Goal: Transaction & Acquisition: Purchase product/service

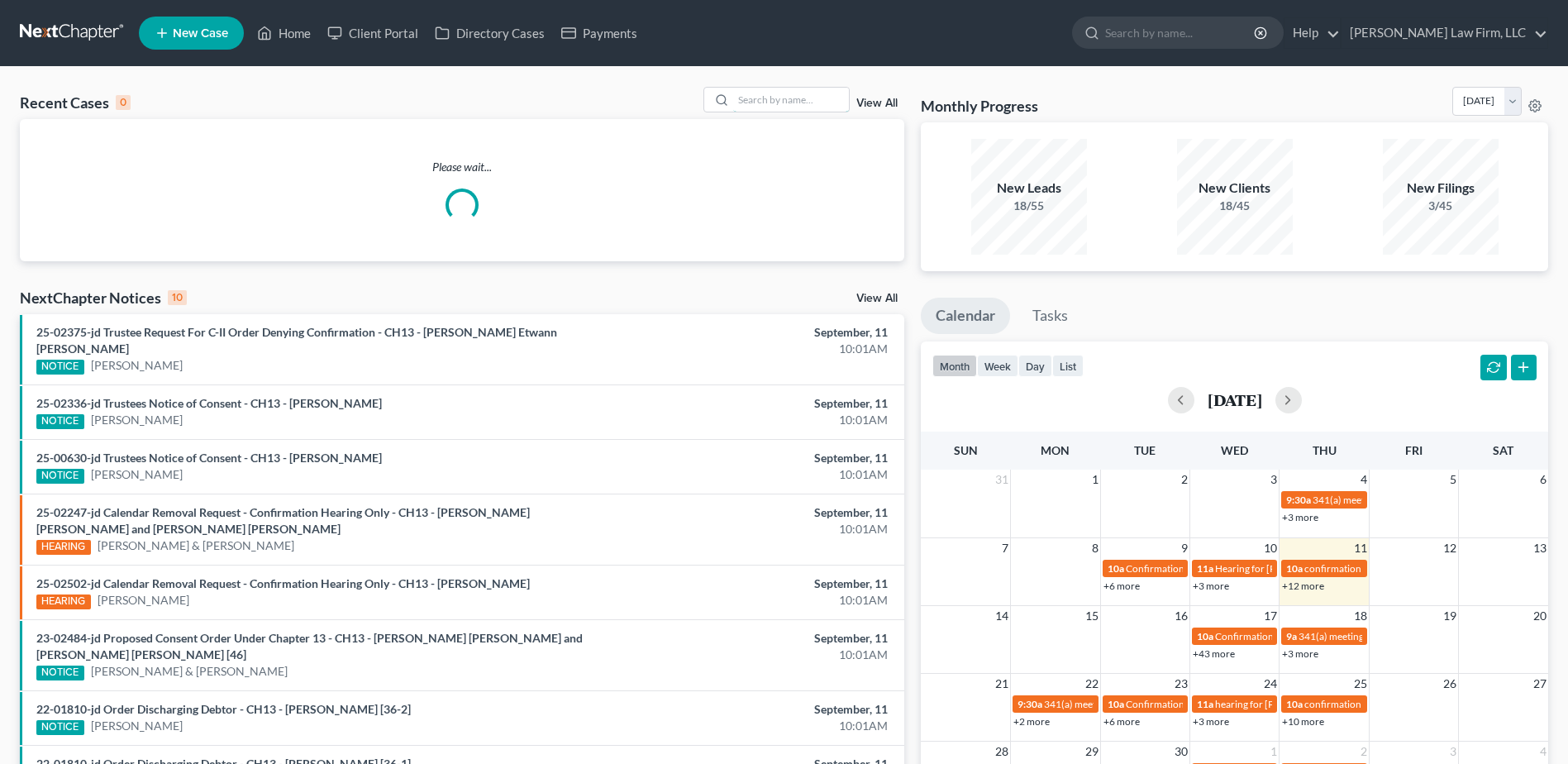
click at [756, 95] on input "search" at bounding box center [791, 99] width 115 height 24
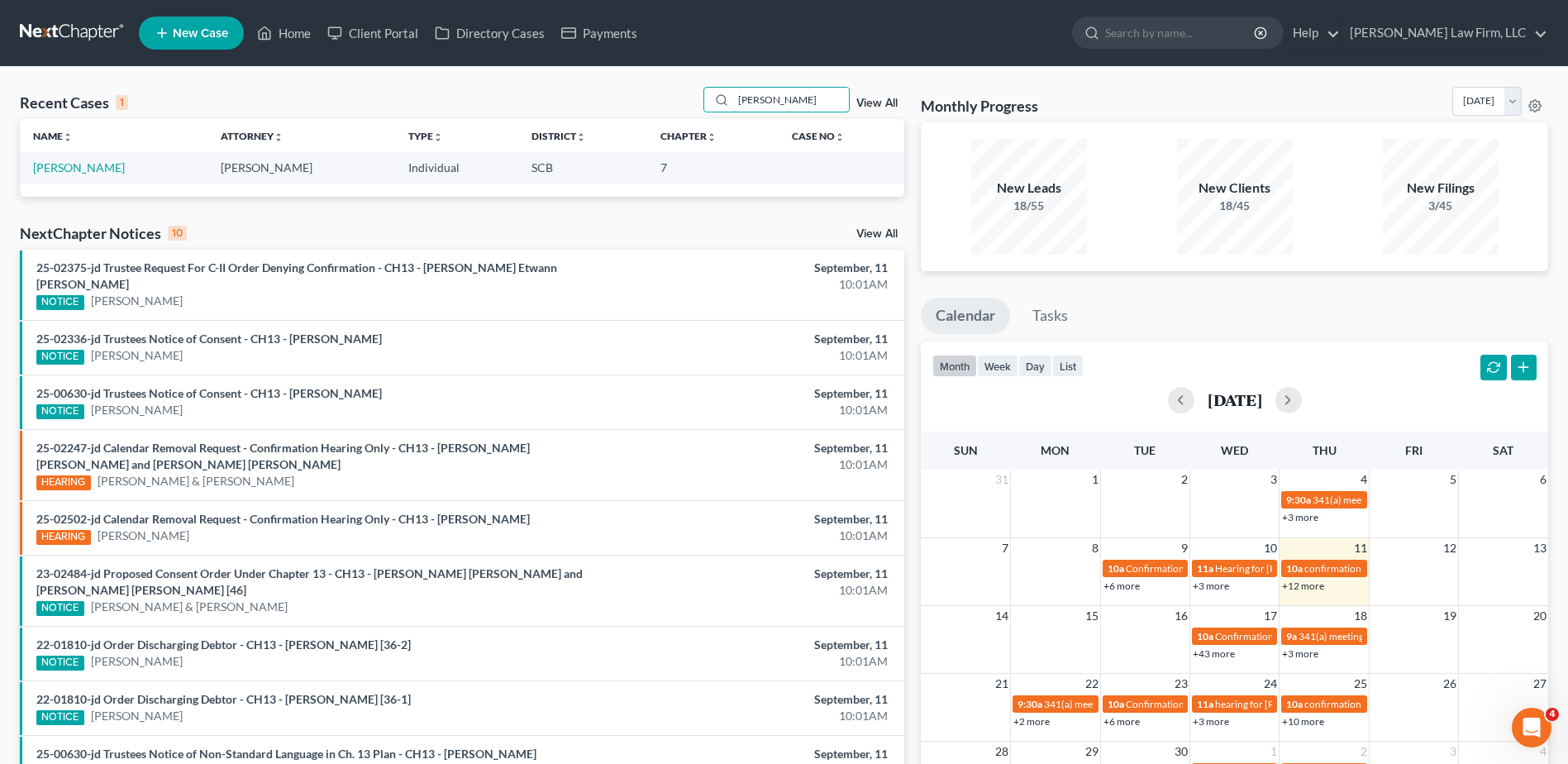
type input "urena"
click at [101, 163] on link "Urena, Enrique" at bounding box center [78, 167] width 91 height 14
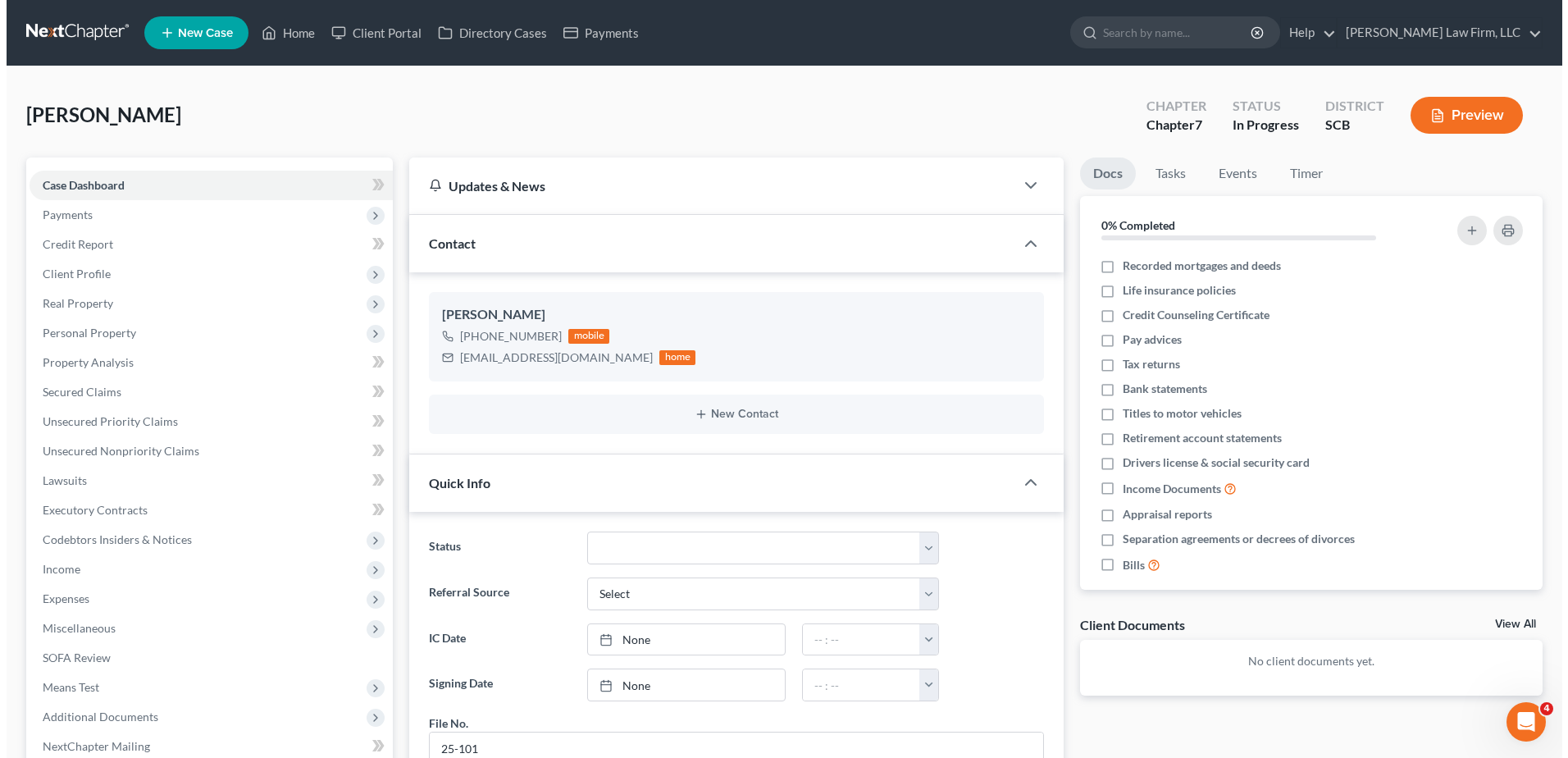
scroll to position [45, 0]
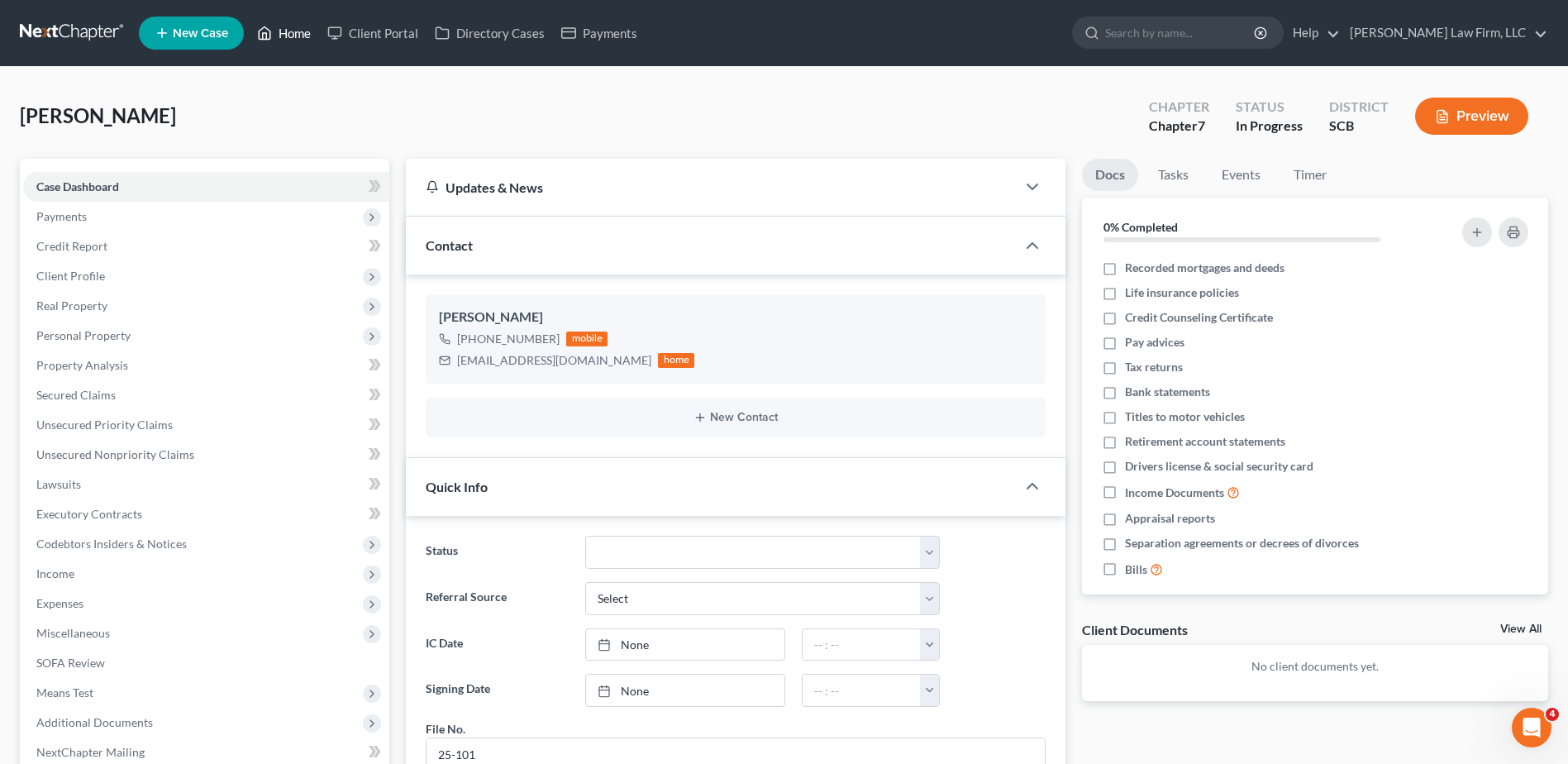
click at [303, 33] on link "Home" at bounding box center [284, 33] width 70 height 30
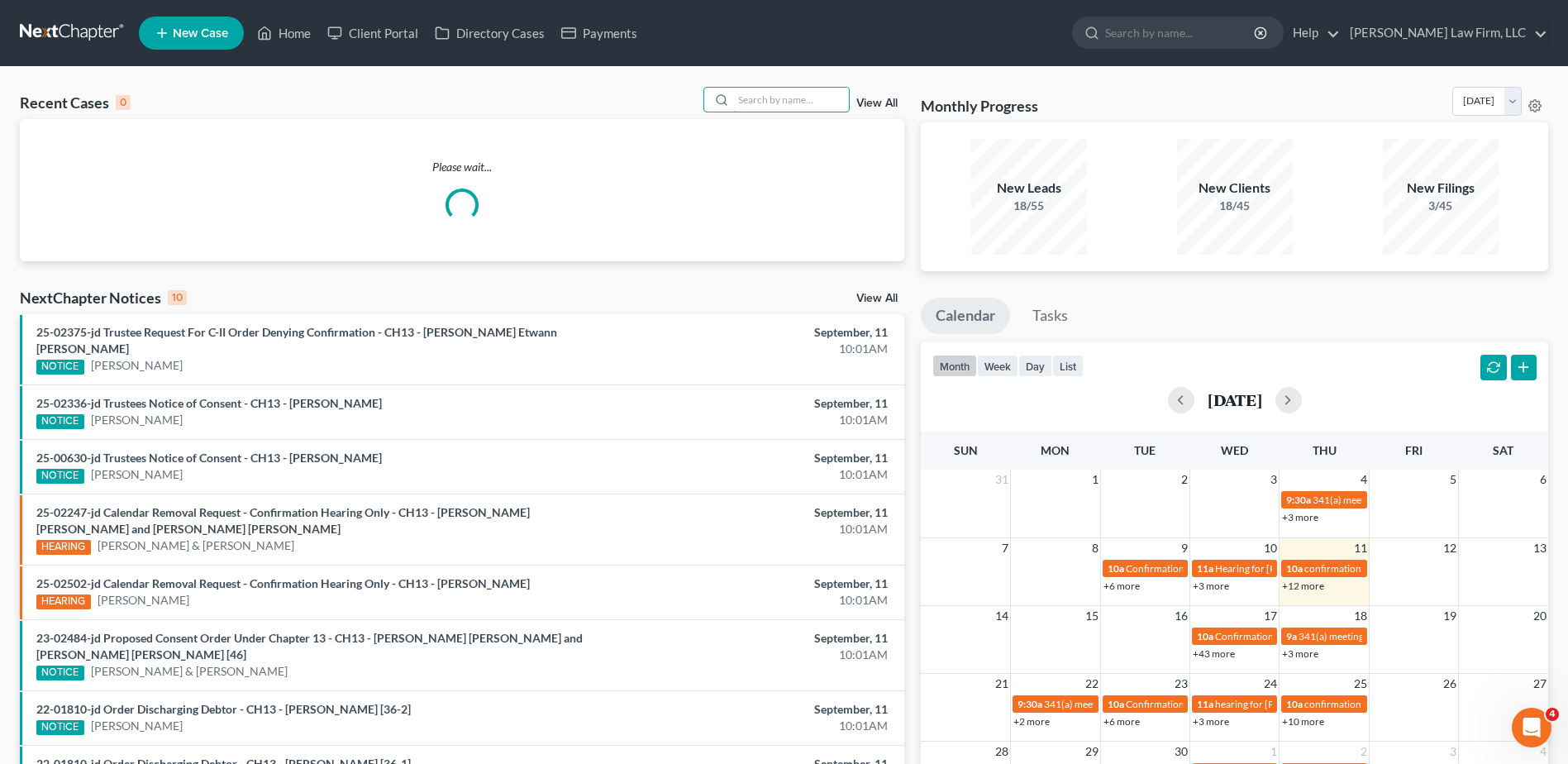
click at [774, 103] on input "search" at bounding box center [791, 99] width 115 height 24
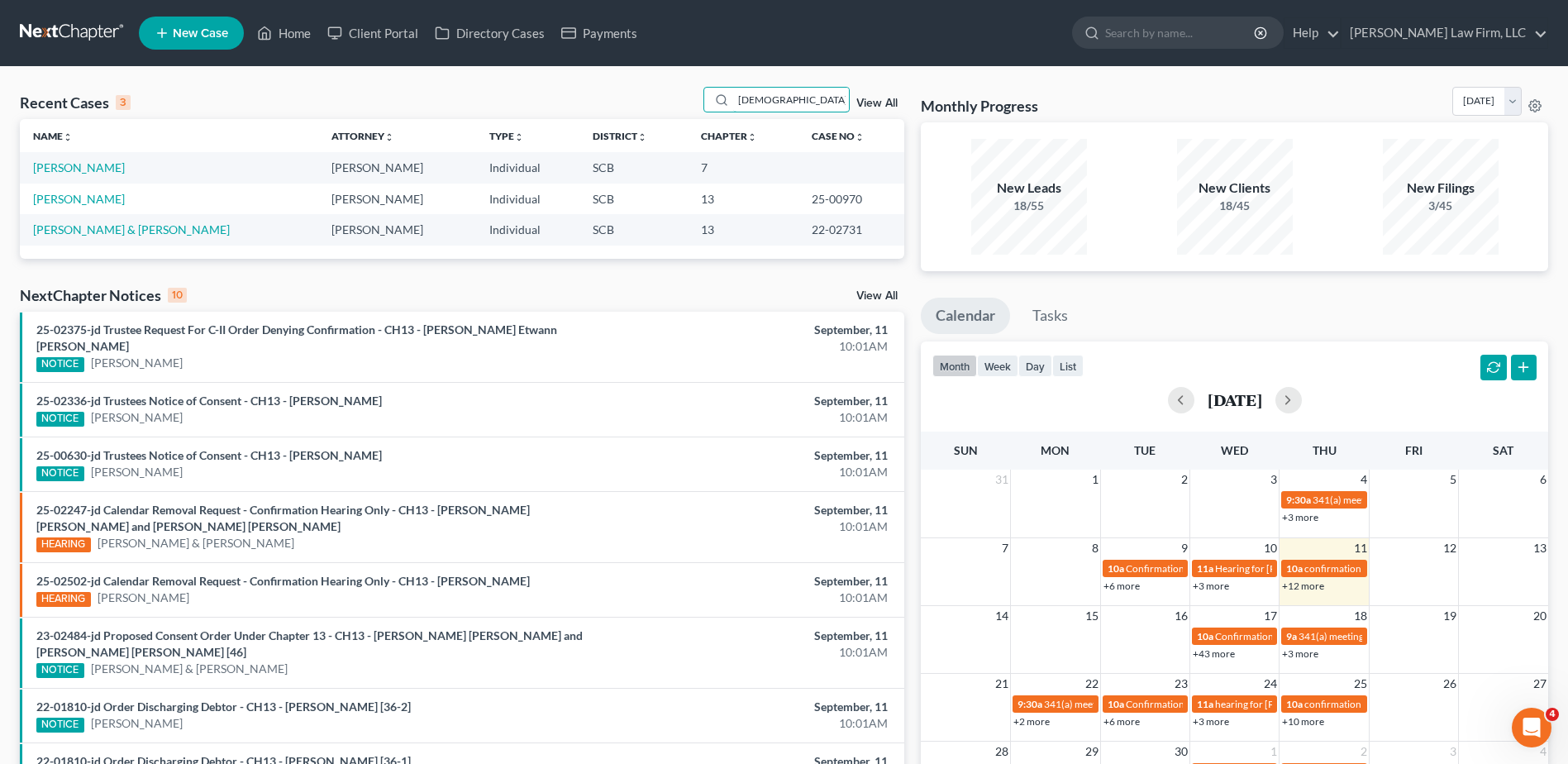
type input "[DEMOGRAPHIC_DATA]"
click at [69, 164] on link "Chavis, Chelsea" at bounding box center [78, 167] width 91 height 14
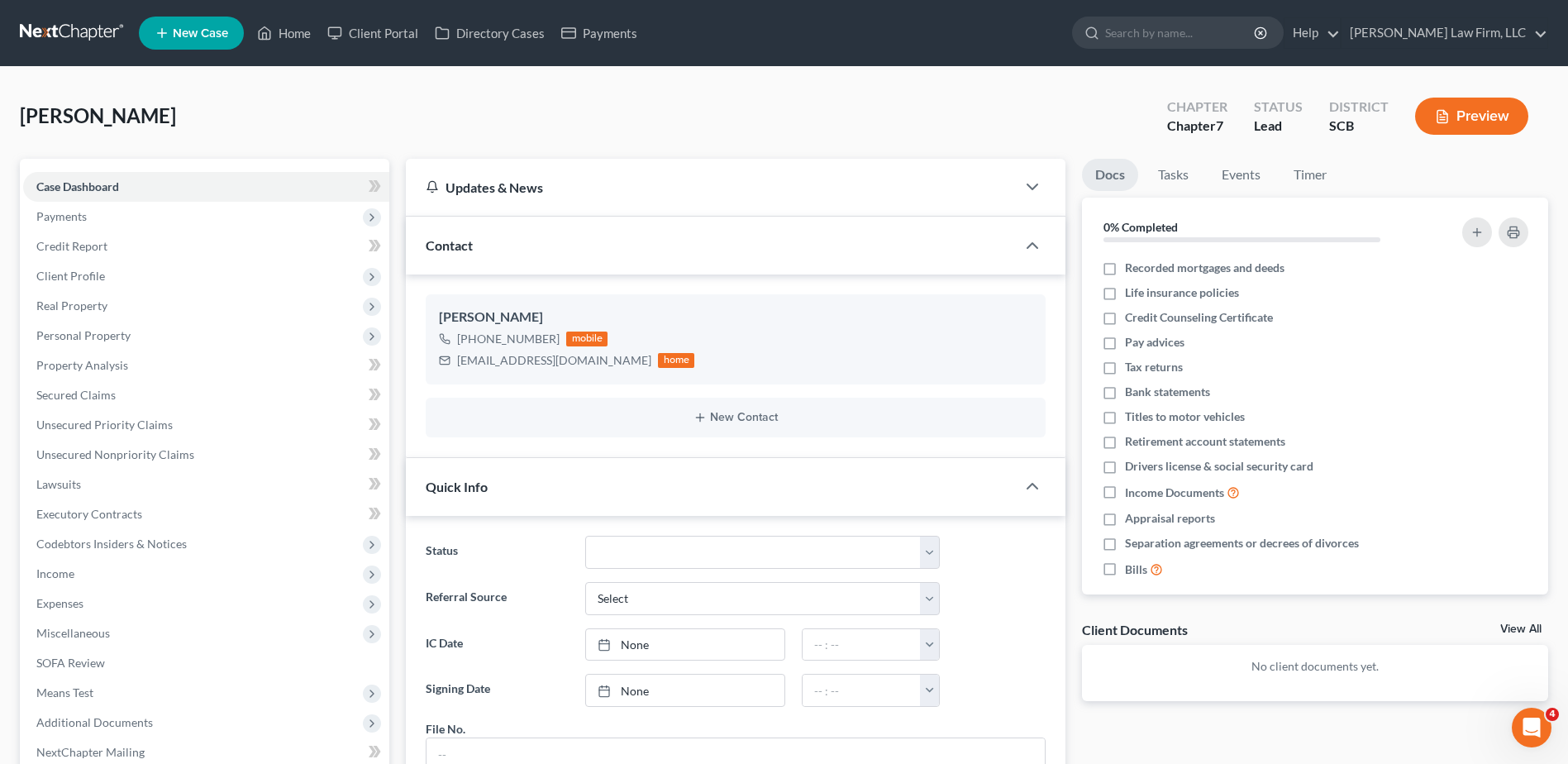
click at [56, 218] on span "Payments" at bounding box center [62, 216] width 50 height 14
click at [96, 280] on span "Payments" at bounding box center [94, 275] width 50 height 14
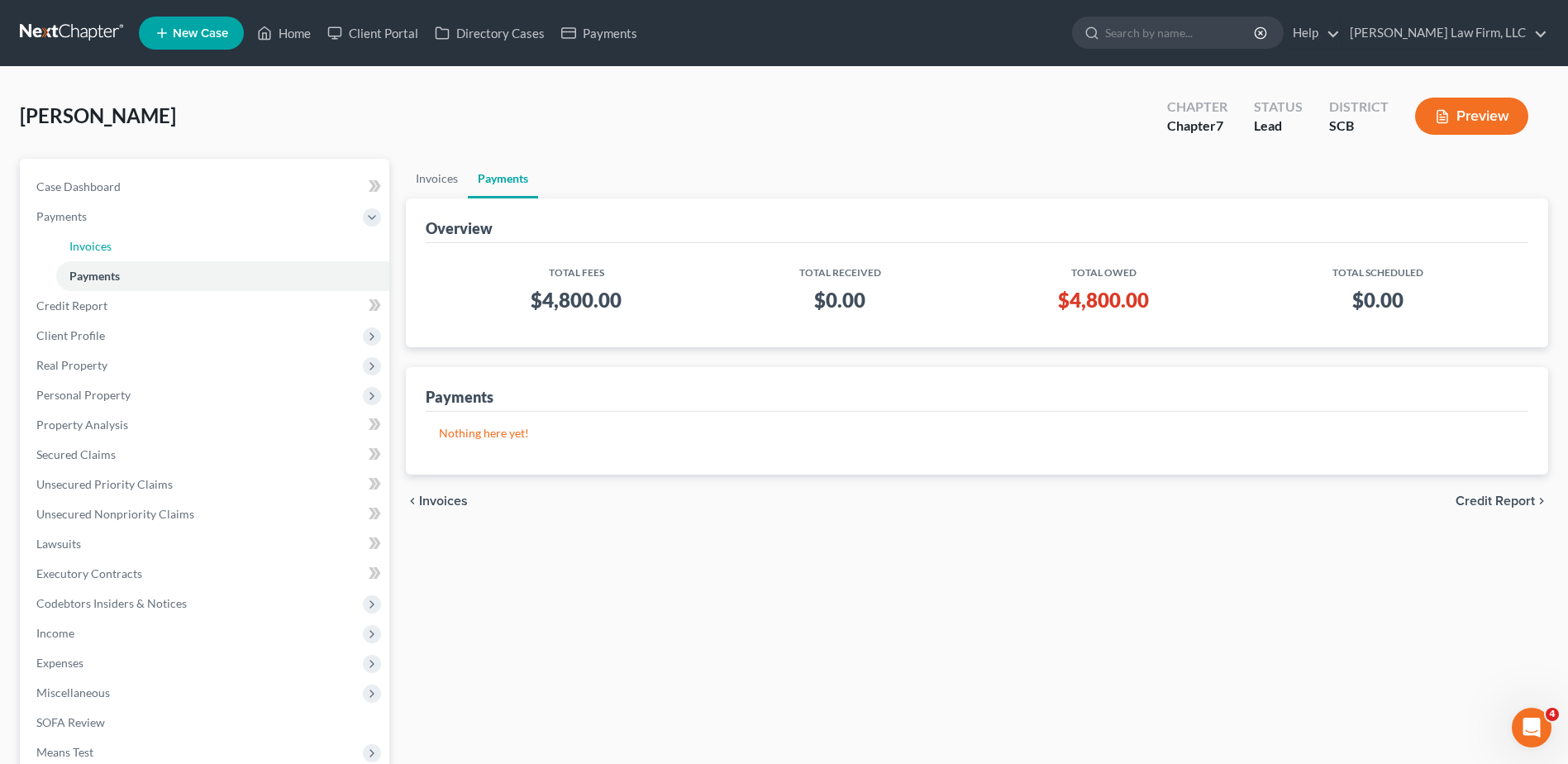
click at [99, 253] on link "Invoices" at bounding box center [222, 246] width 333 height 30
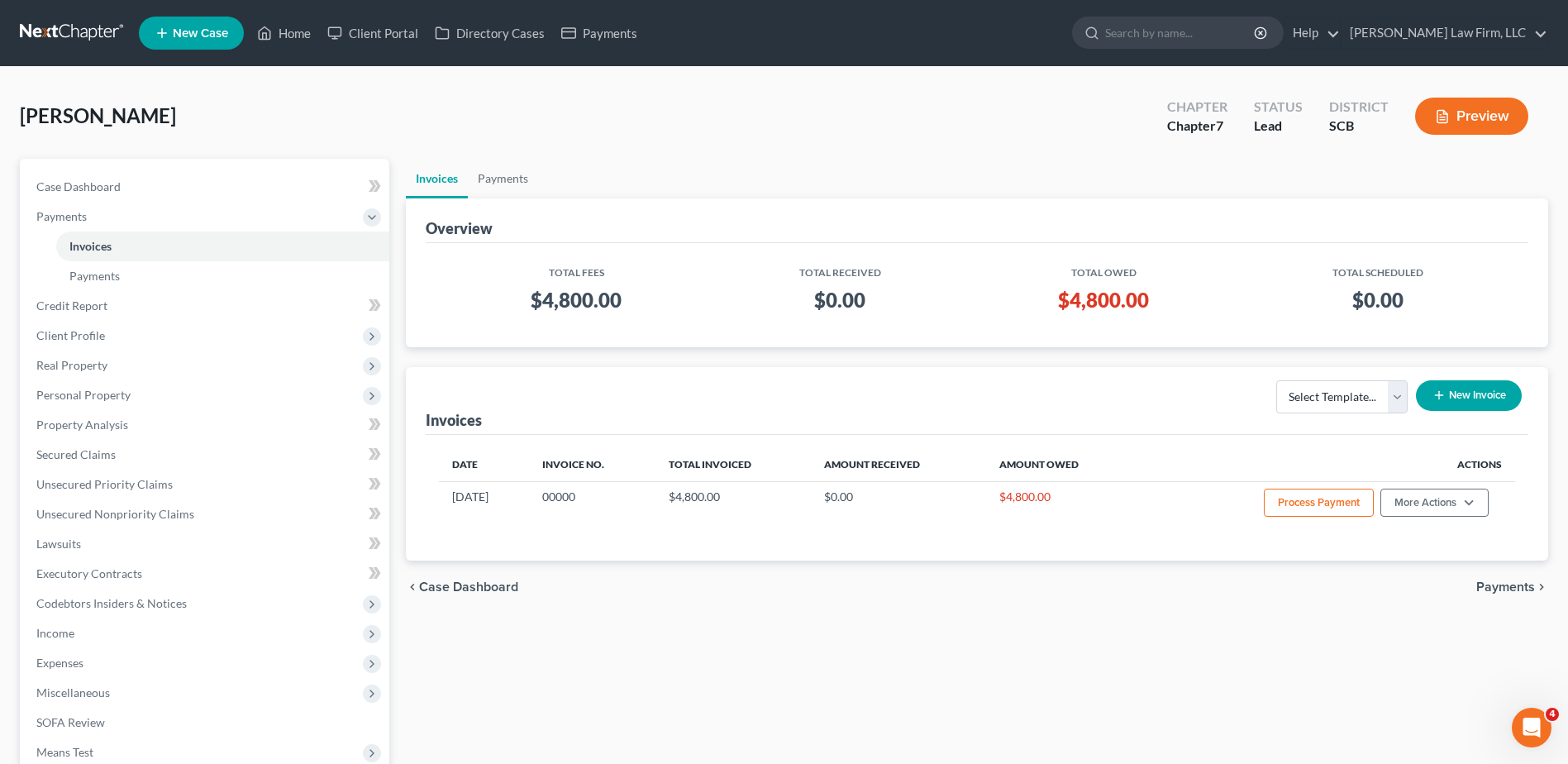
click at [1343, 500] on button "Process Payment" at bounding box center [1319, 502] width 110 height 28
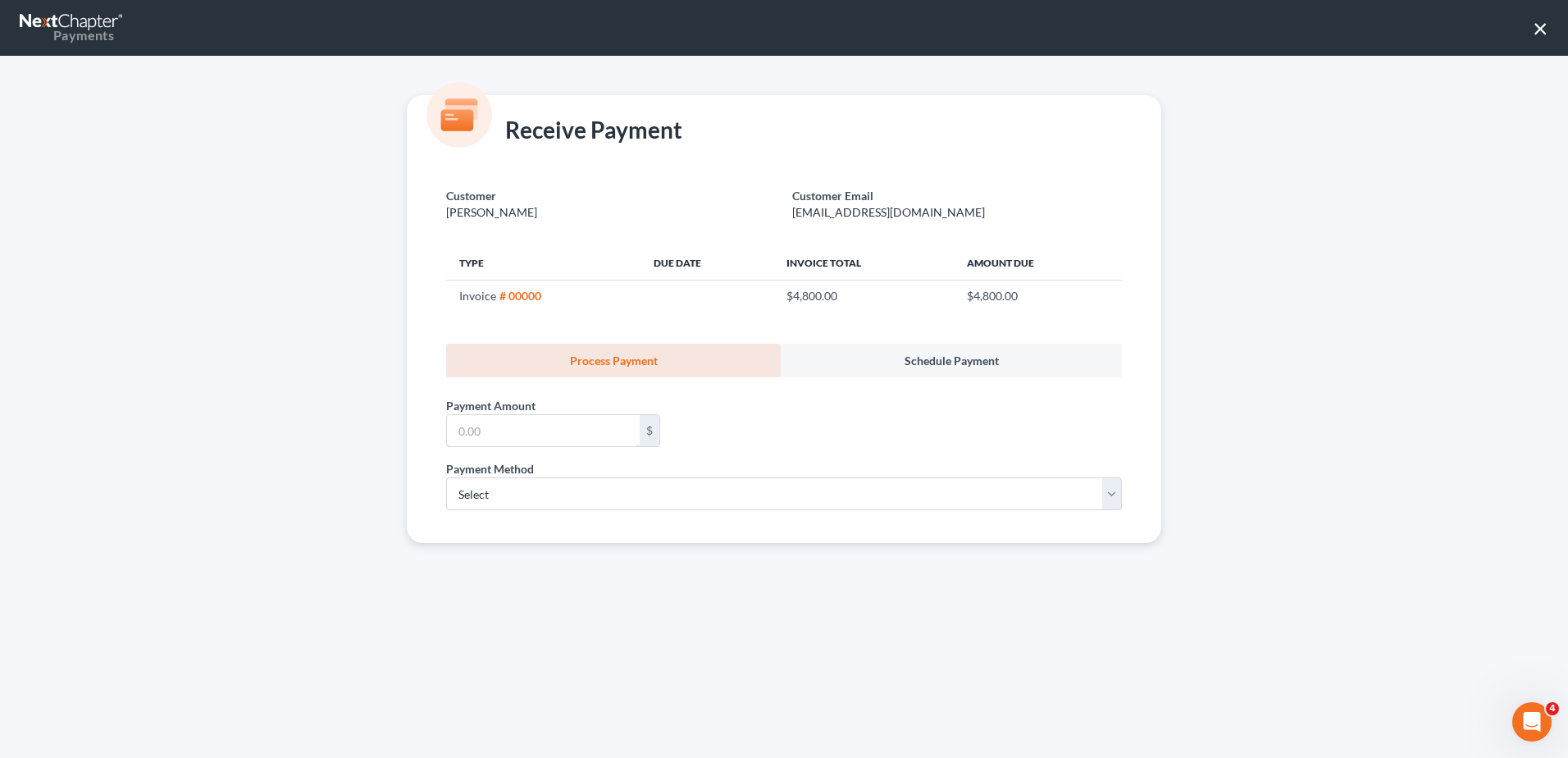
click at [588, 433] on input "text" at bounding box center [543, 431] width 193 height 32
type input "4,800.00"
click at [617, 498] on select "Select ACH Credit Card" at bounding box center [784, 494] width 676 height 32
select select "1"
click at [446, 477] on select "Select ACH Credit Card" at bounding box center [784, 494] width 676 height 32
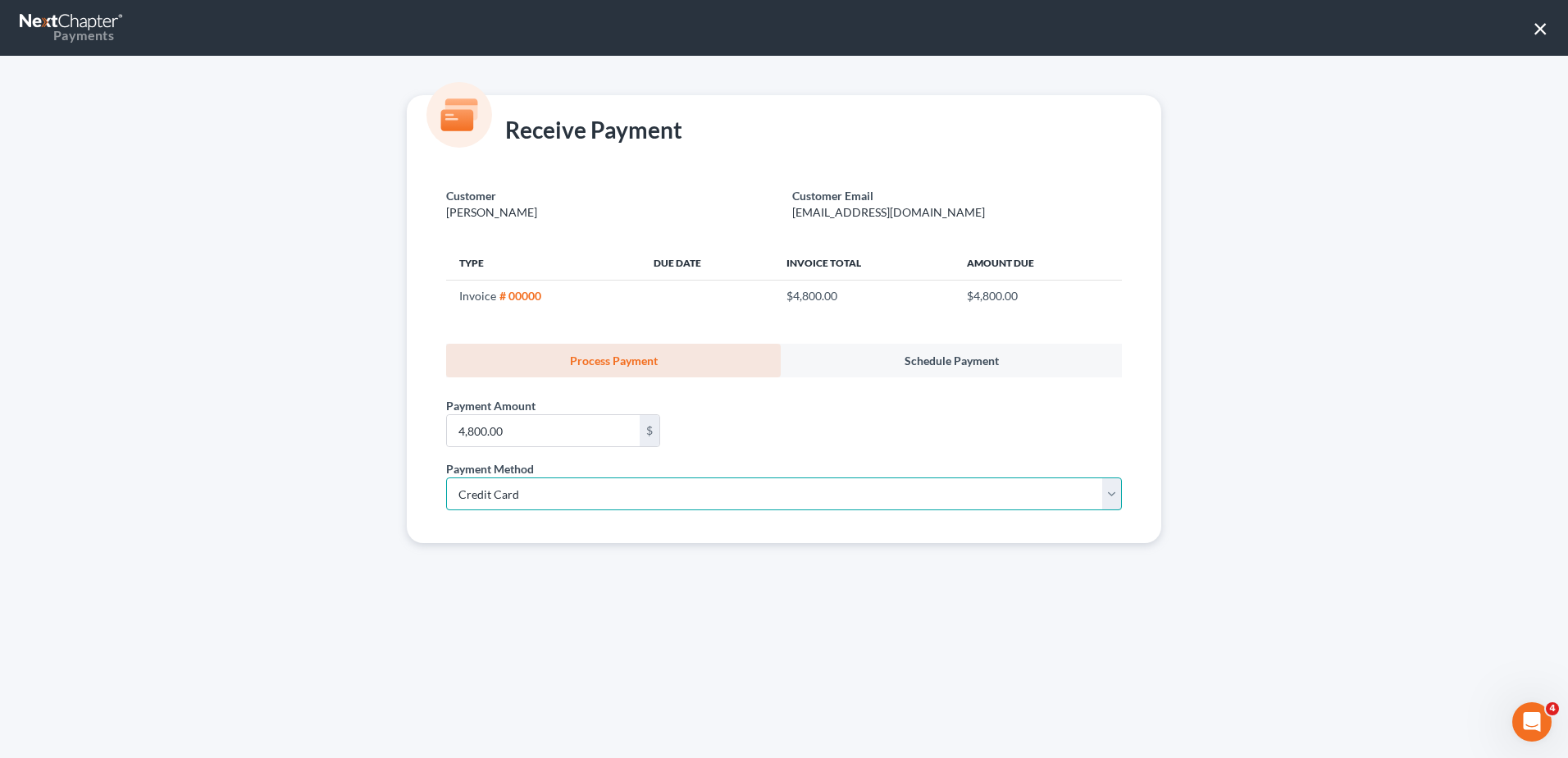
select select "42"
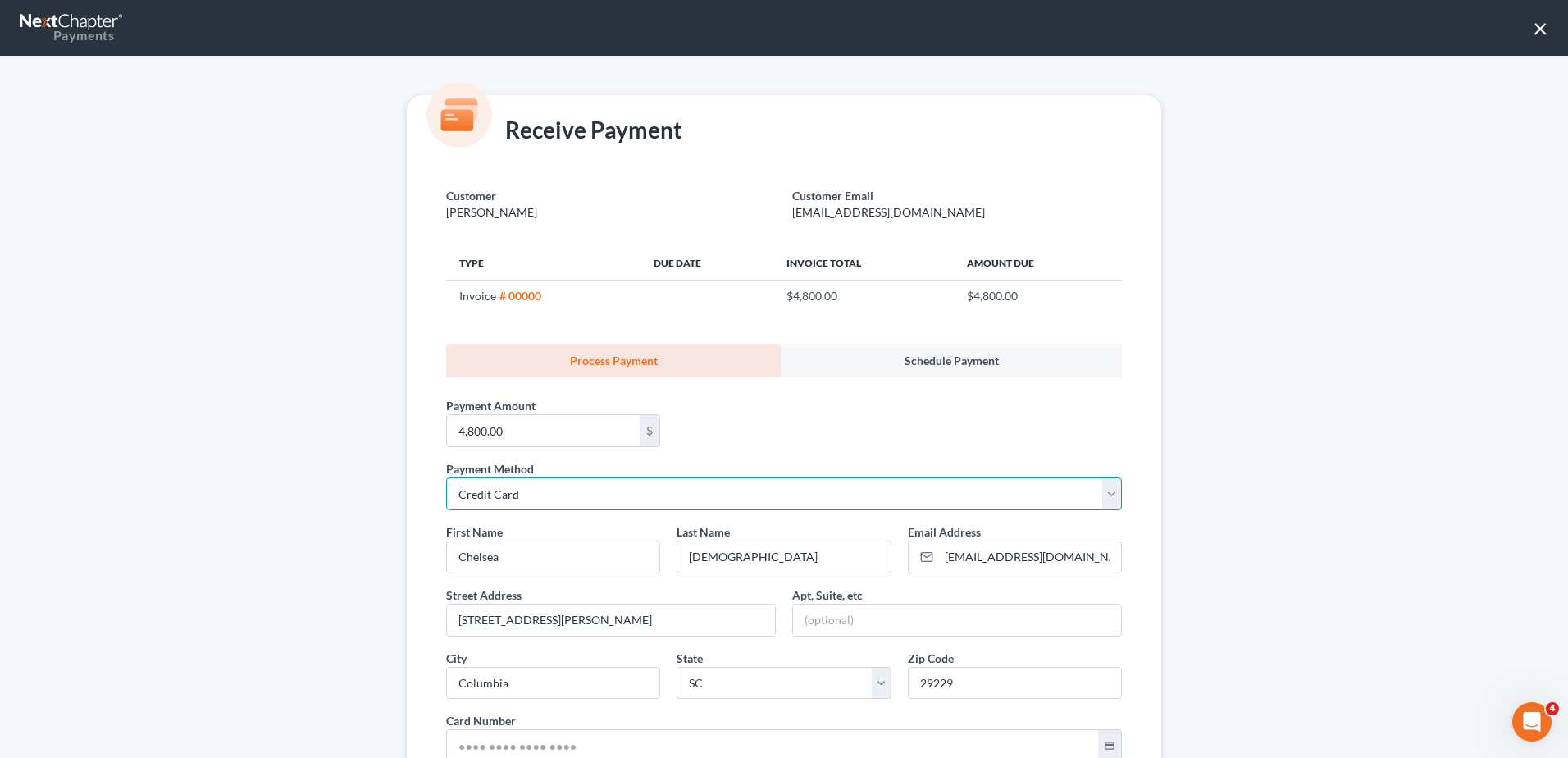
scroll to position [235, 0]
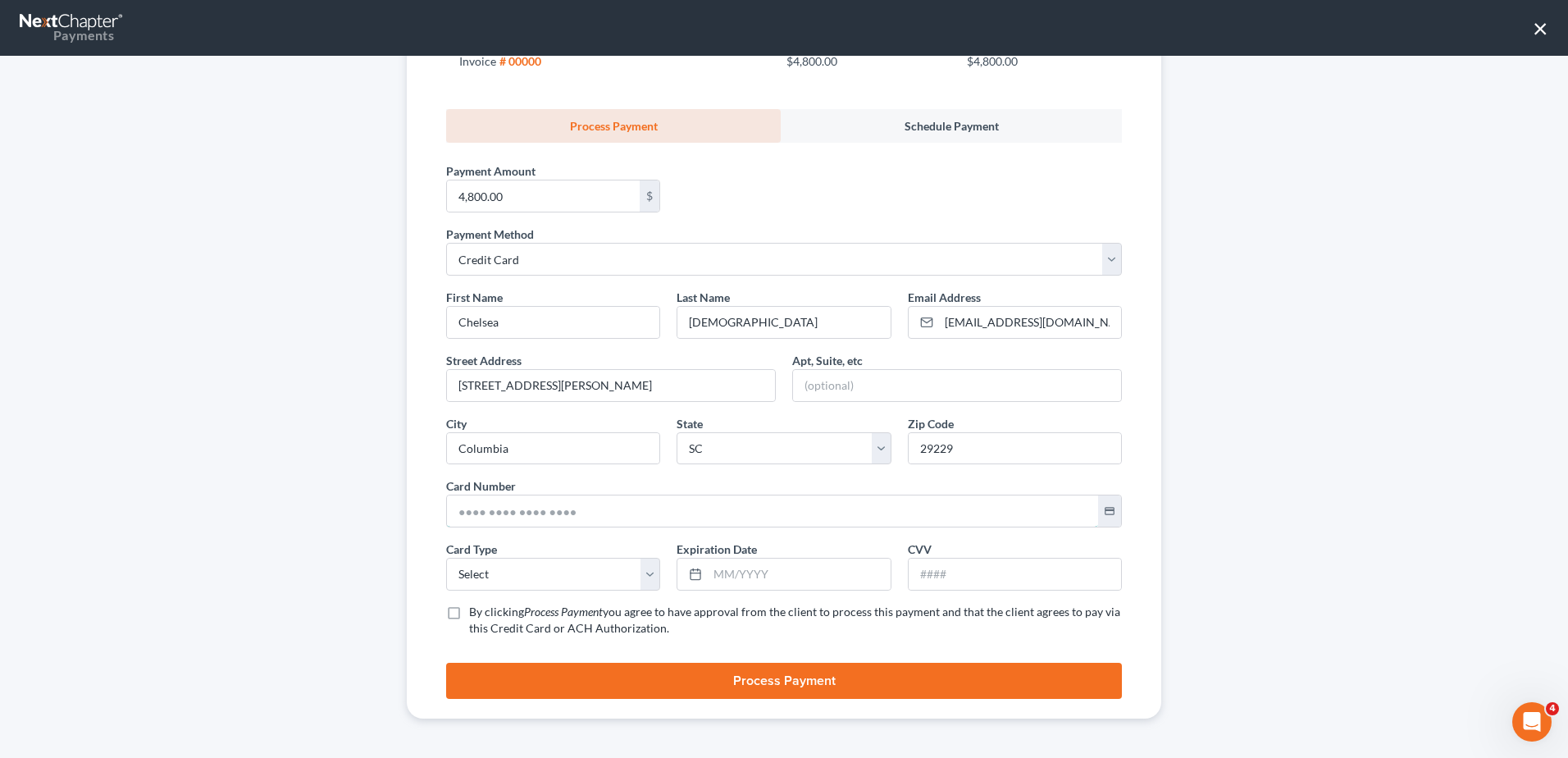
click at [580, 508] on input "text" at bounding box center [772, 511] width 651 height 32
click at [1001, 446] on input "29229" at bounding box center [1014, 449] width 213 height 32
type input "29061"
click at [610, 390] on input "2004 Wilkinson Drive" at bounding box center [611, 386] width 328 height 32
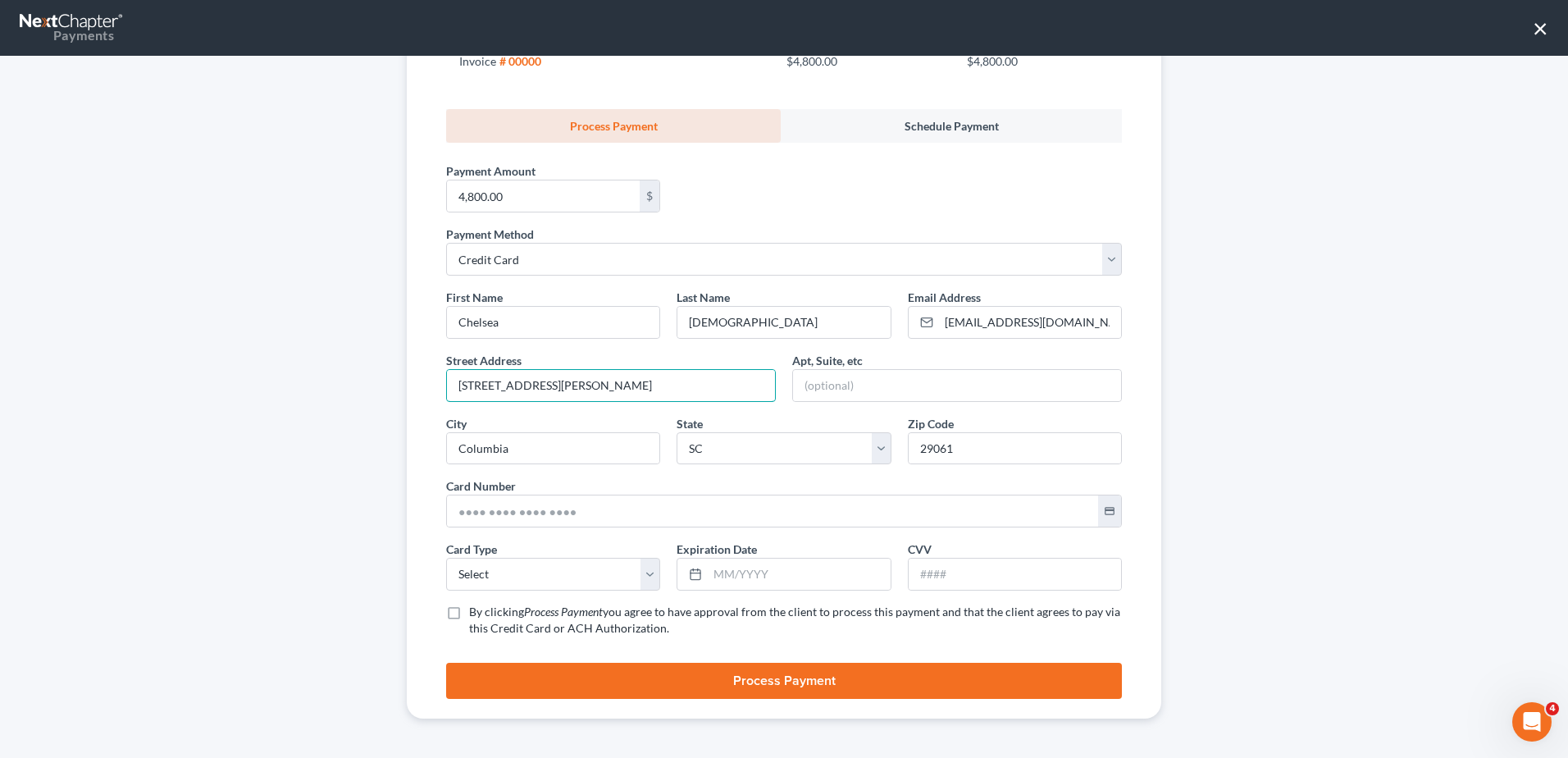
click at [610, 390] on input "2004 Wilkinson Drive" at bounding box center [611, 386] width 328 height 32
type input "923 Old Bluff Road"
type input "Hopkins"
click at [633, 505] on input "text" at bounding box center [772, 511] width 651 height 32
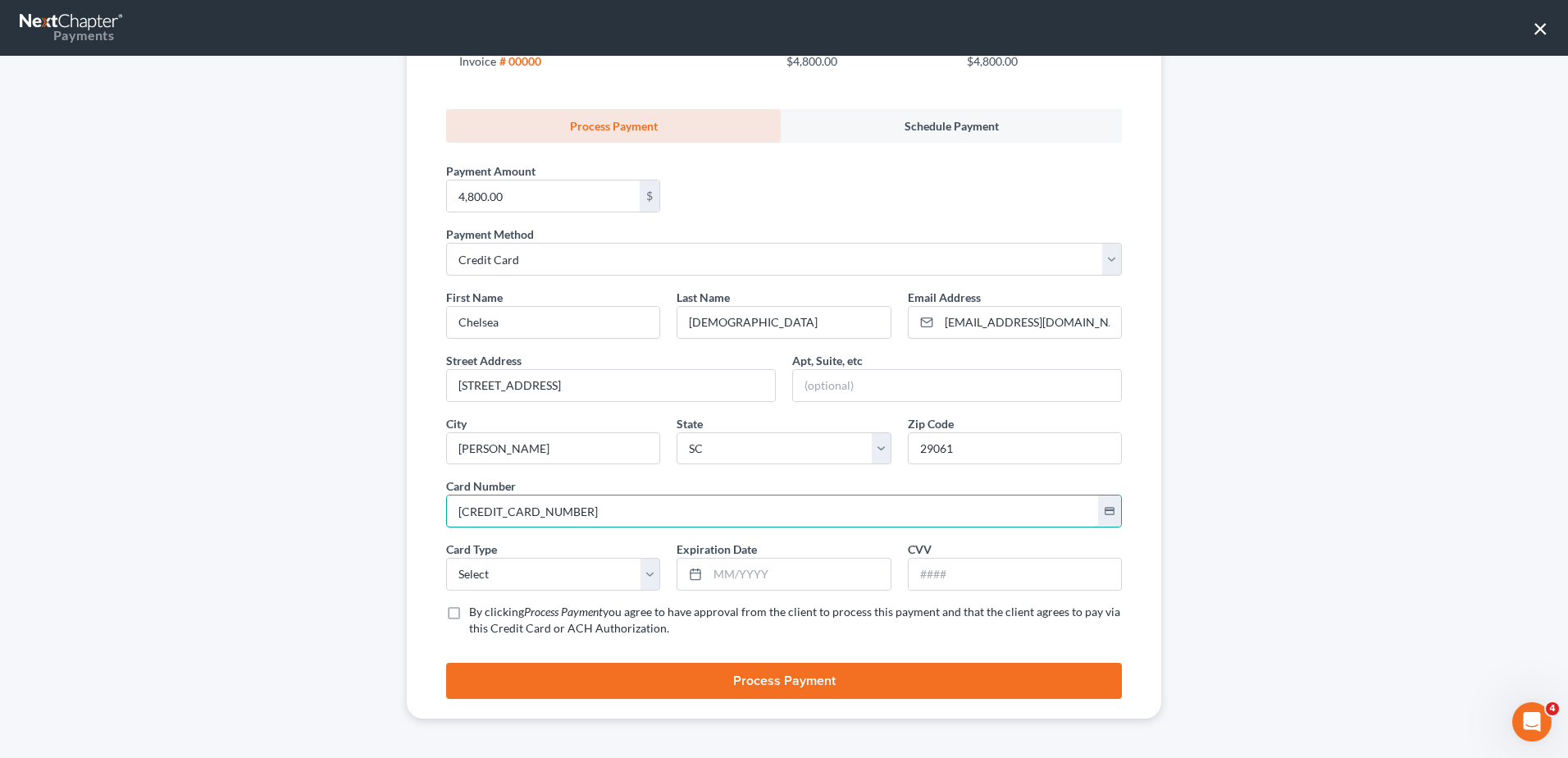
type input "5275 1900 7391 7391"
click at [617, 572] on select "Select Visa MasterCard Discover American Express" at bounding box center [553, 574] width 214 height 32
select select "1"
click at [446, 558] on select "Select Visa MasterCard Discover American Express" at bounding box center [553, 574] width 214 height 32
click at [745, 580] on input "text" at bounding box center [799, 574] width 182 height 32
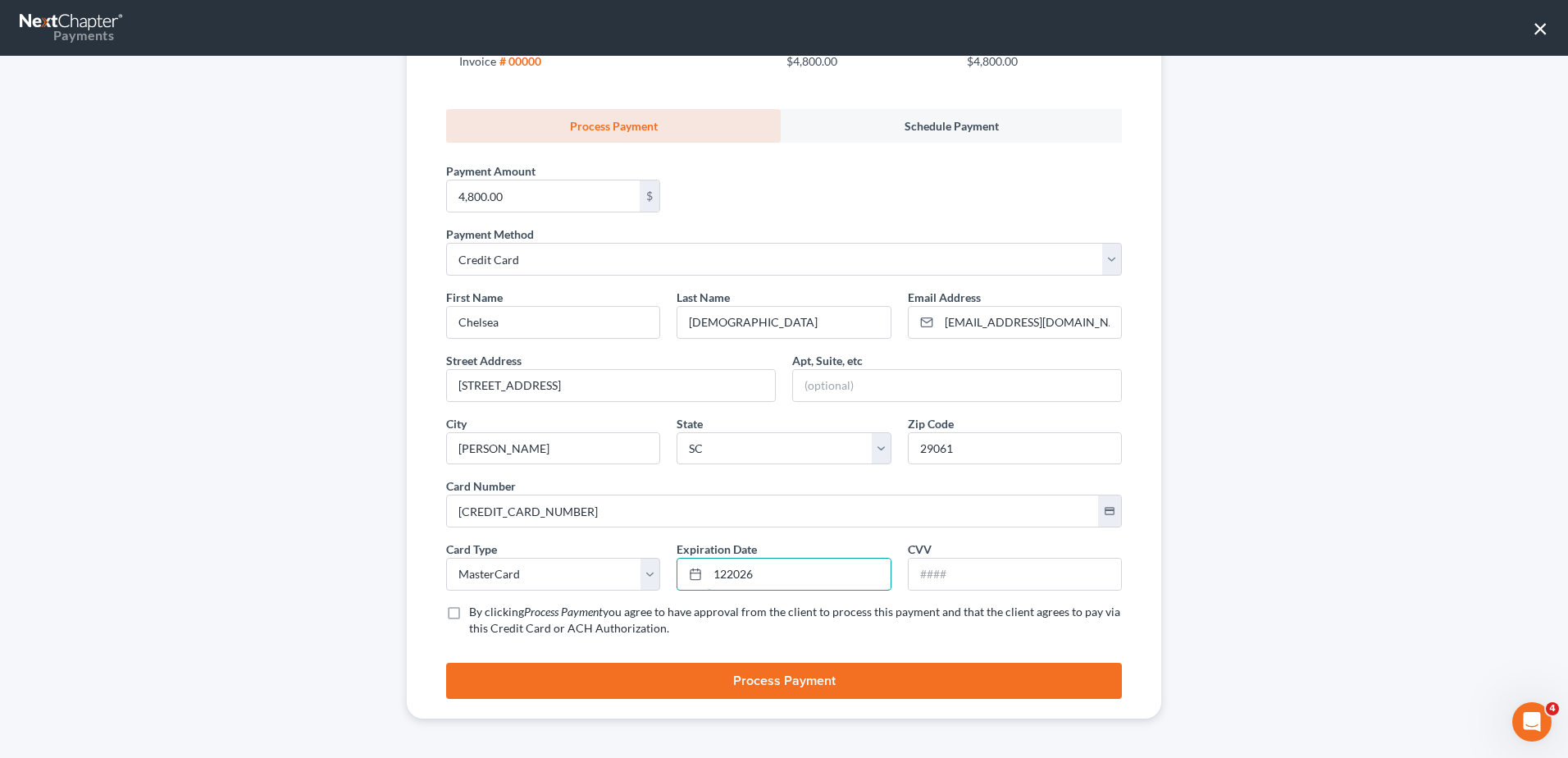
click at [721, 578] on input "122026" at bounding box center [799, 574] width 182 height 32
type input "12/2026"
click at [946, 575] on input "text" at bounding box center [1014, 574] width 213 height 32
type input "573"
click at [470, 611] on label "By clicking Process Payment you agree to have approval from the client to proce…" at bounding box center [796, 620] width 653 height 32
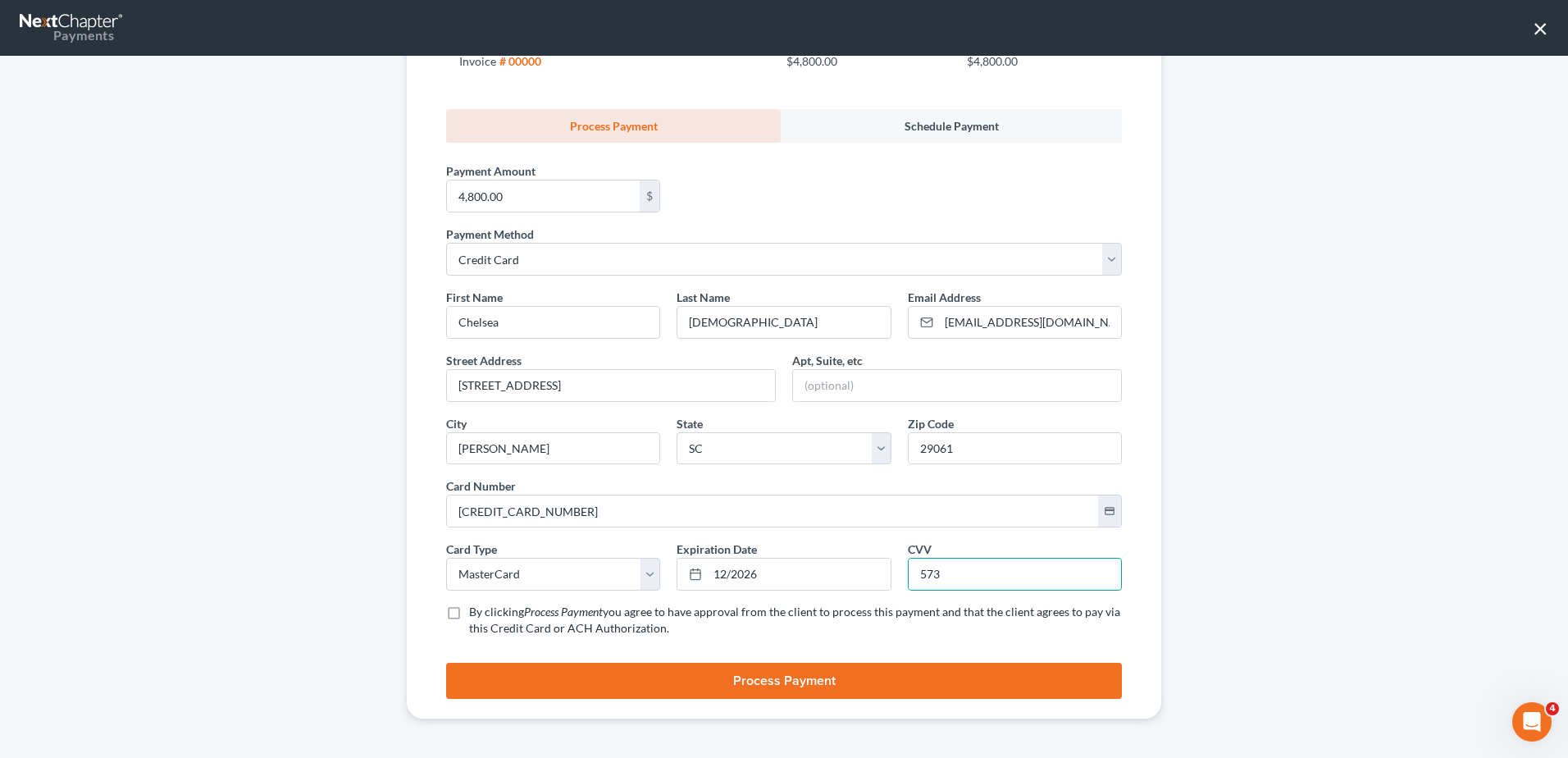
click at [475, 611] on input "By clicking Process Payment you agree to have approval from the client to proce…" at bounding box center [480, 608] width 10 height 11
checkbox input "true"
click at [898, 680] on button "Process Payment" at bounding box center [784, 681] width 676 height 36
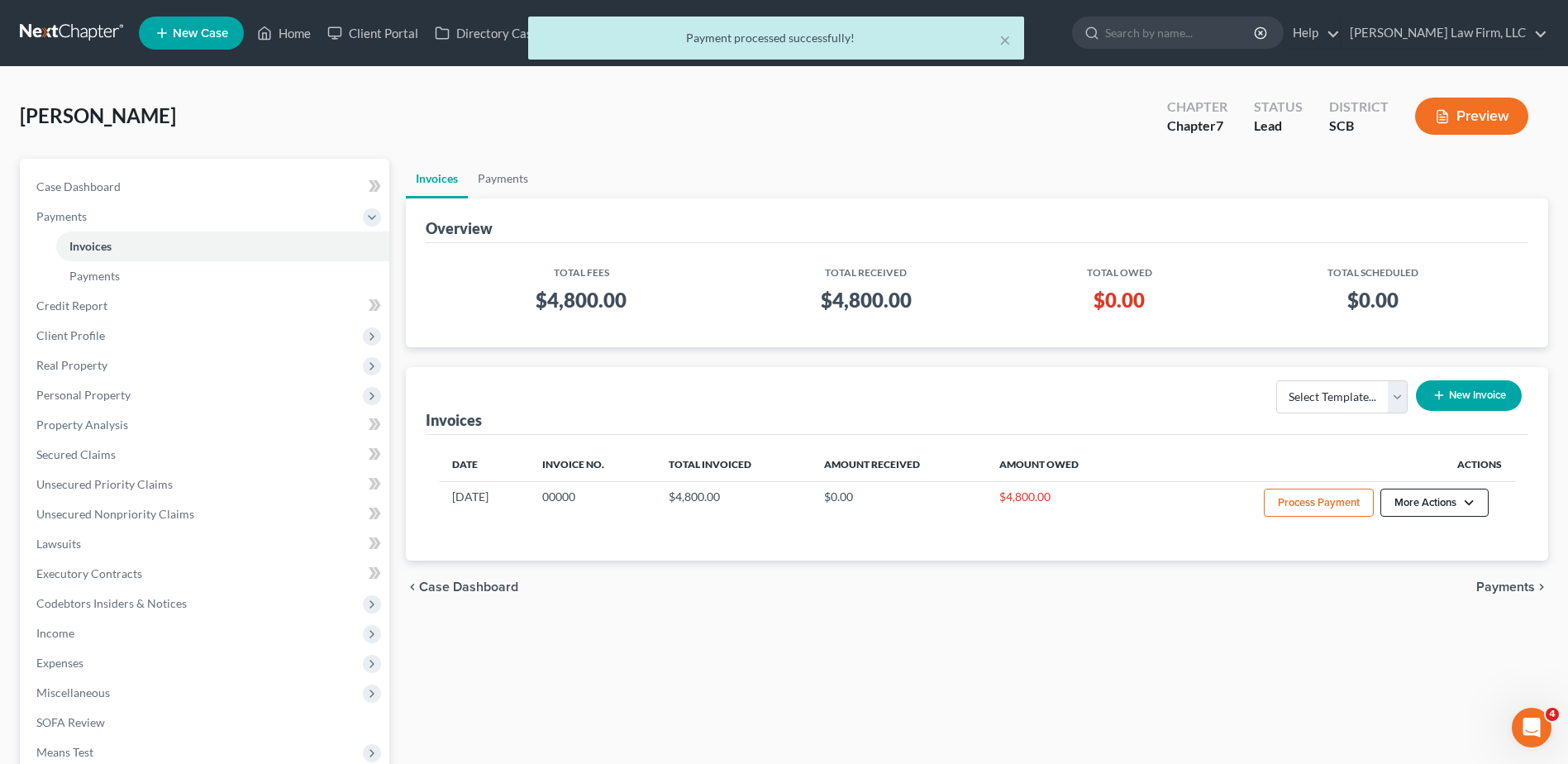
click at [1415, 492] on button "More Actions" at bounding box center [1434, 502] width 109 height 28
click at [1424, 536] on link "View/Edit" at bounding box center [1456, 537] width 193 height 28
select select "1"
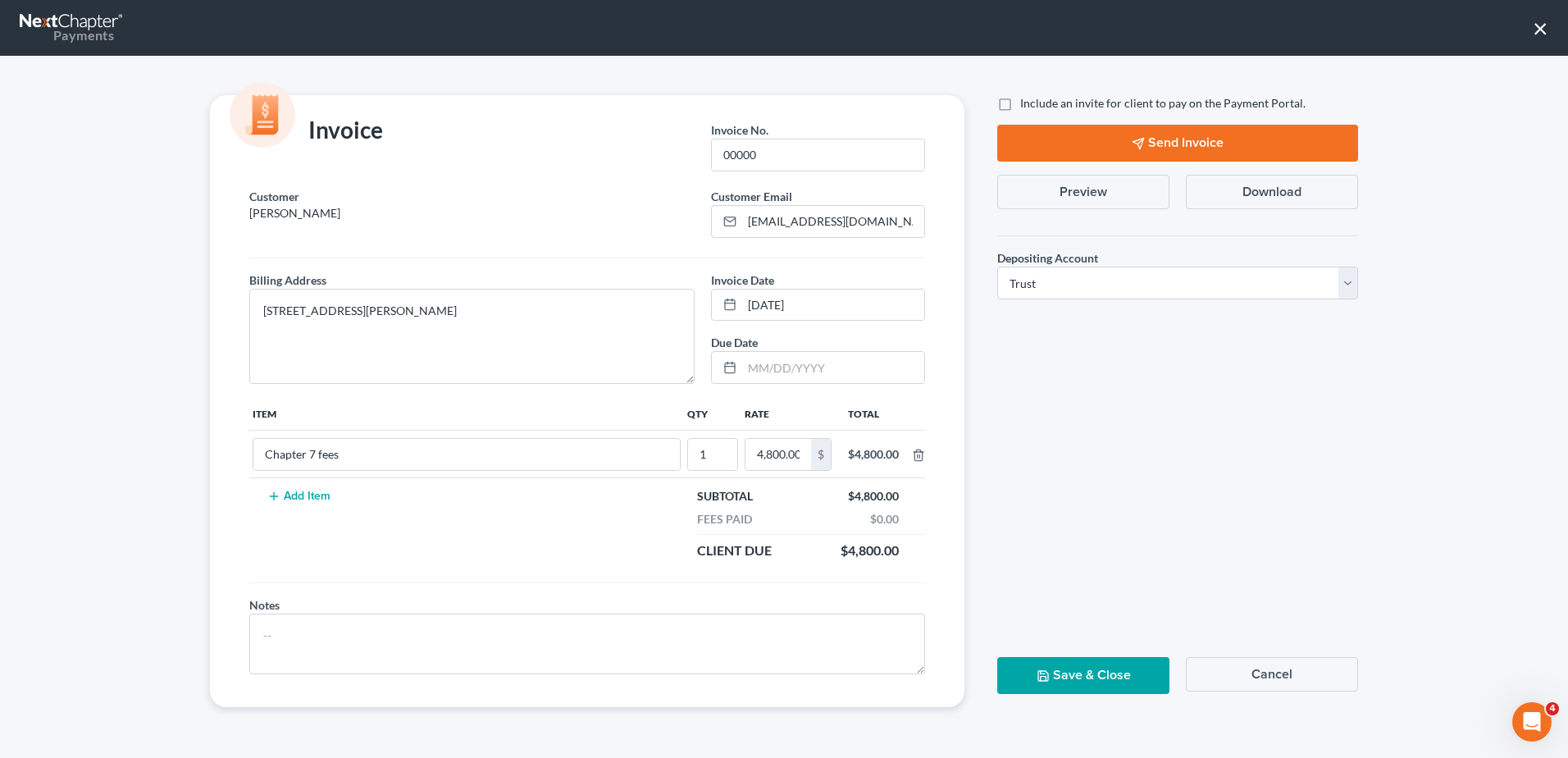
click at [1536, 32] on button "×" at bounding box center [1540, 27] width 15 height 26
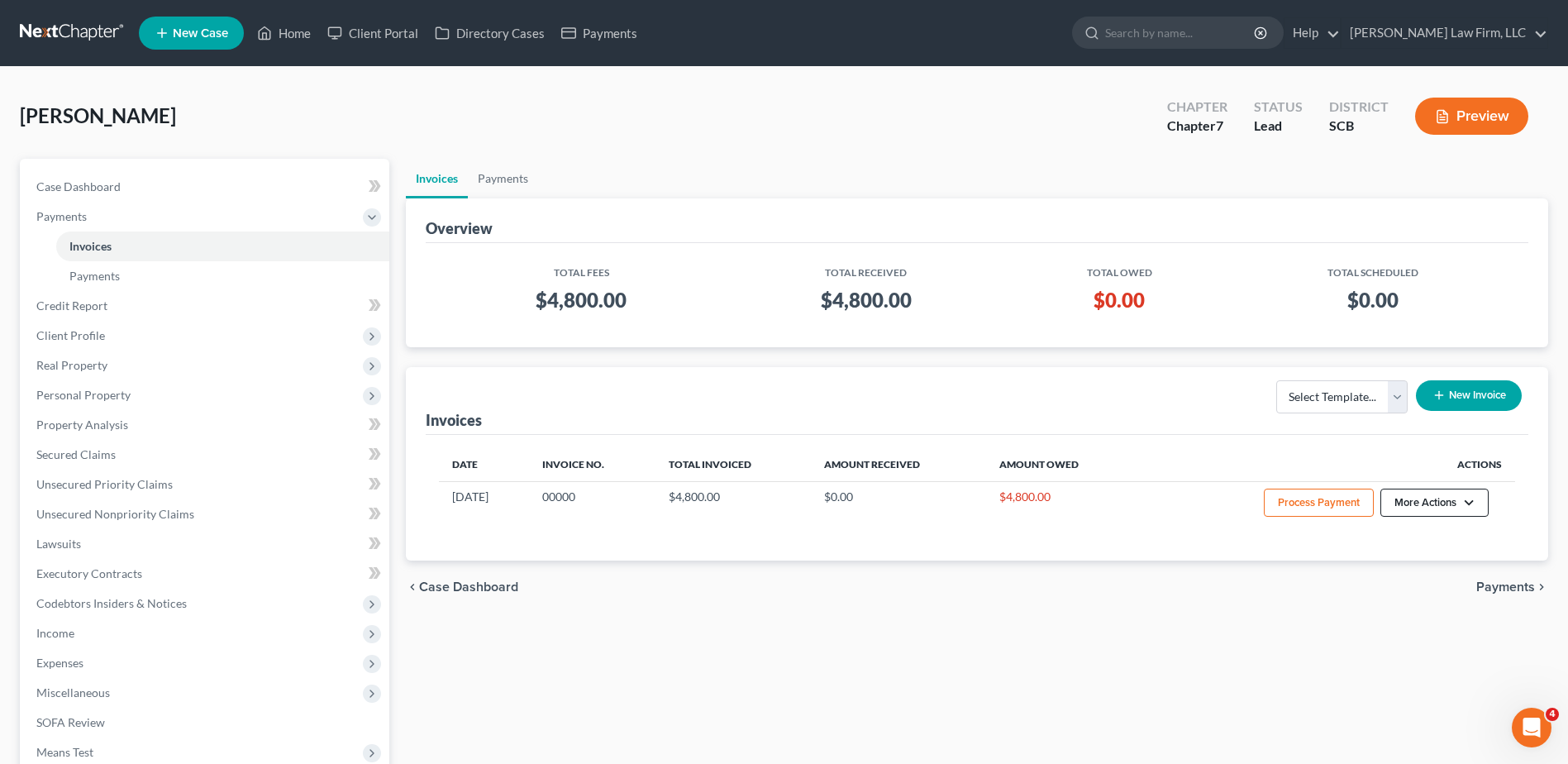
click at [1430, 497] on button "More Actions" at bounding box center [1434, 502] width 109 height 28
click at [1430, 535] on link "View/Edit" at bounding box center [1456, 537] width 193 height 28
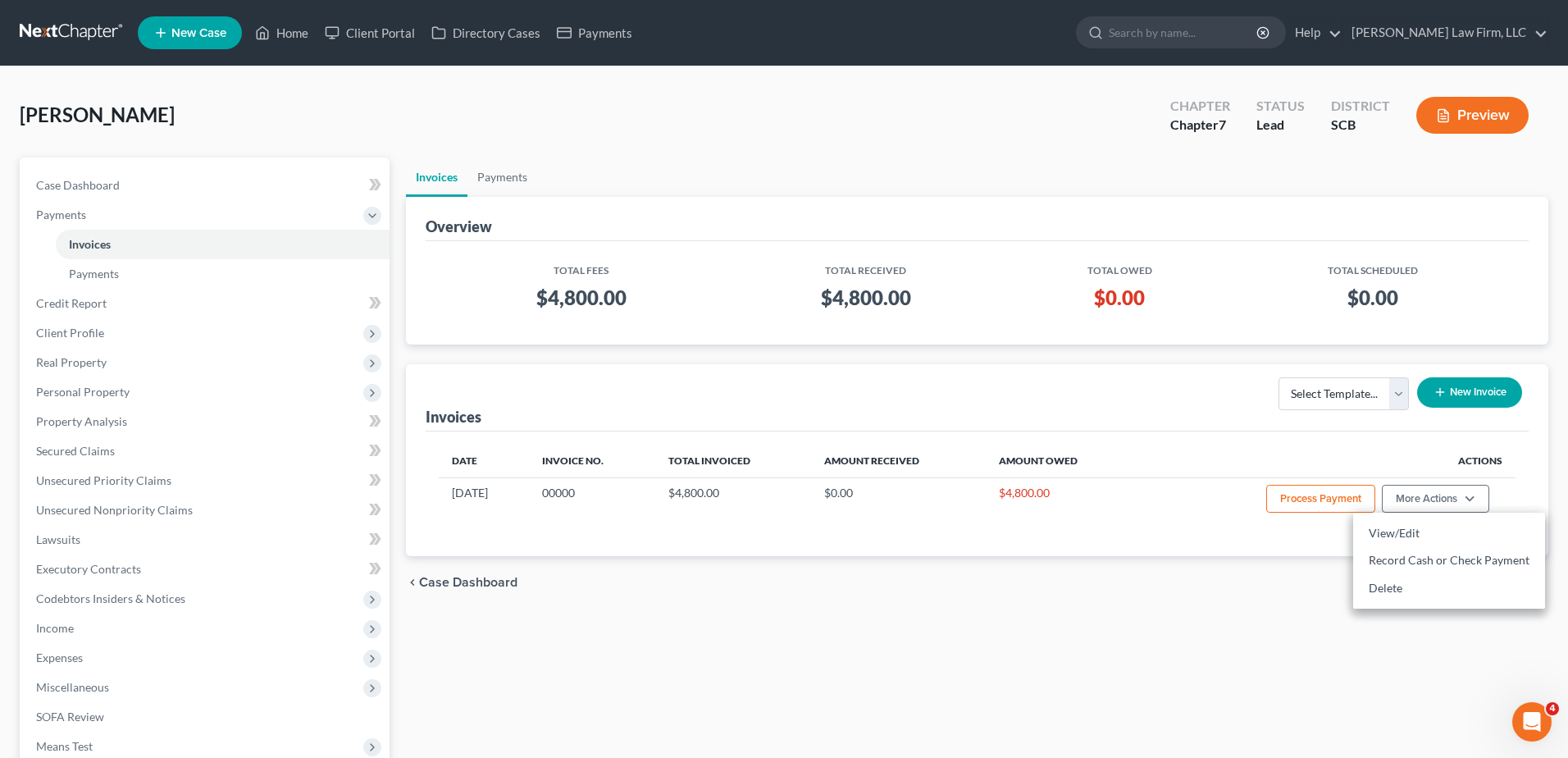
select select "1"
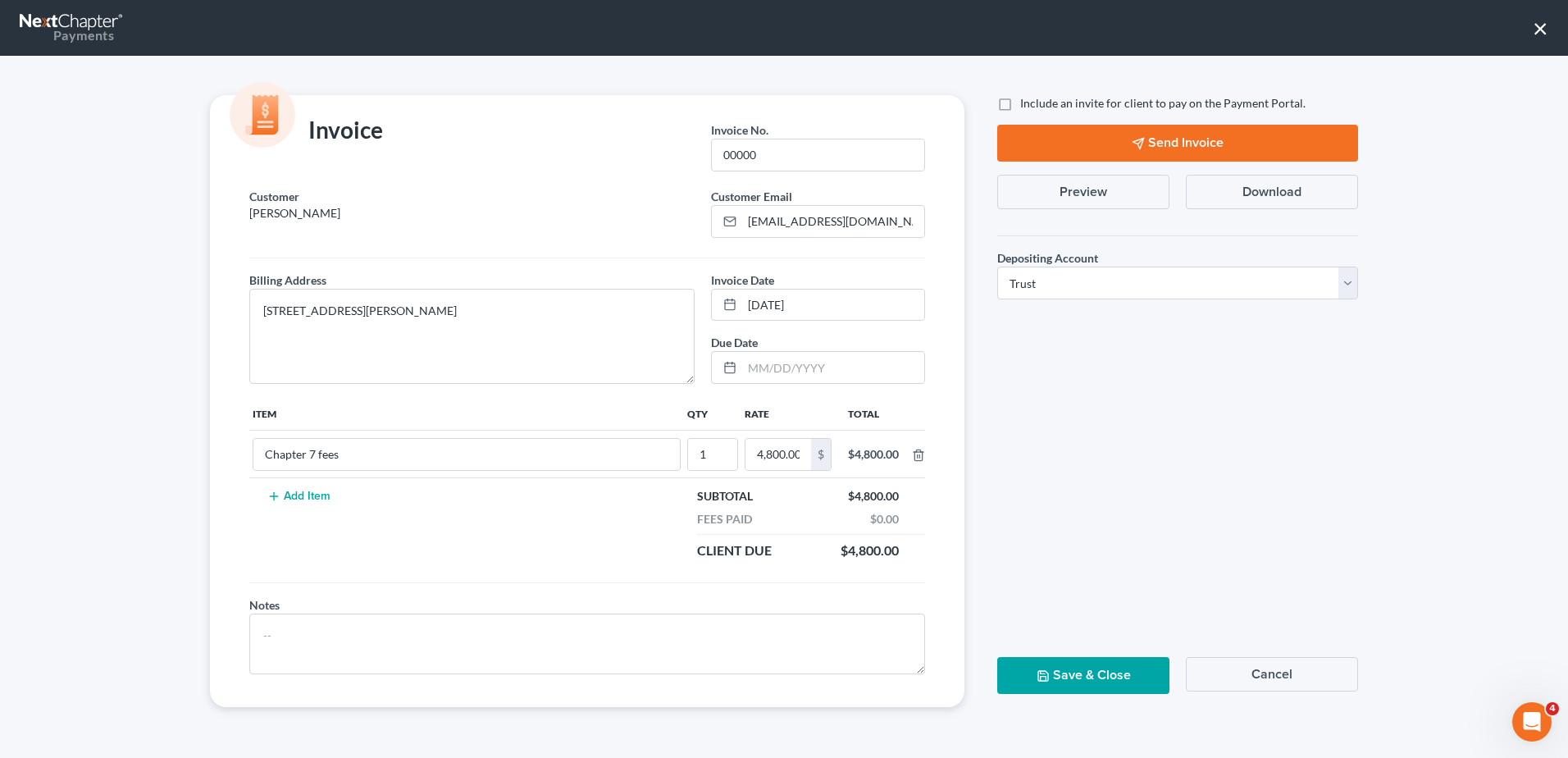
click at [1138, 193] on button "Preview" at bounding box center [1083, 192] width 172 height 34
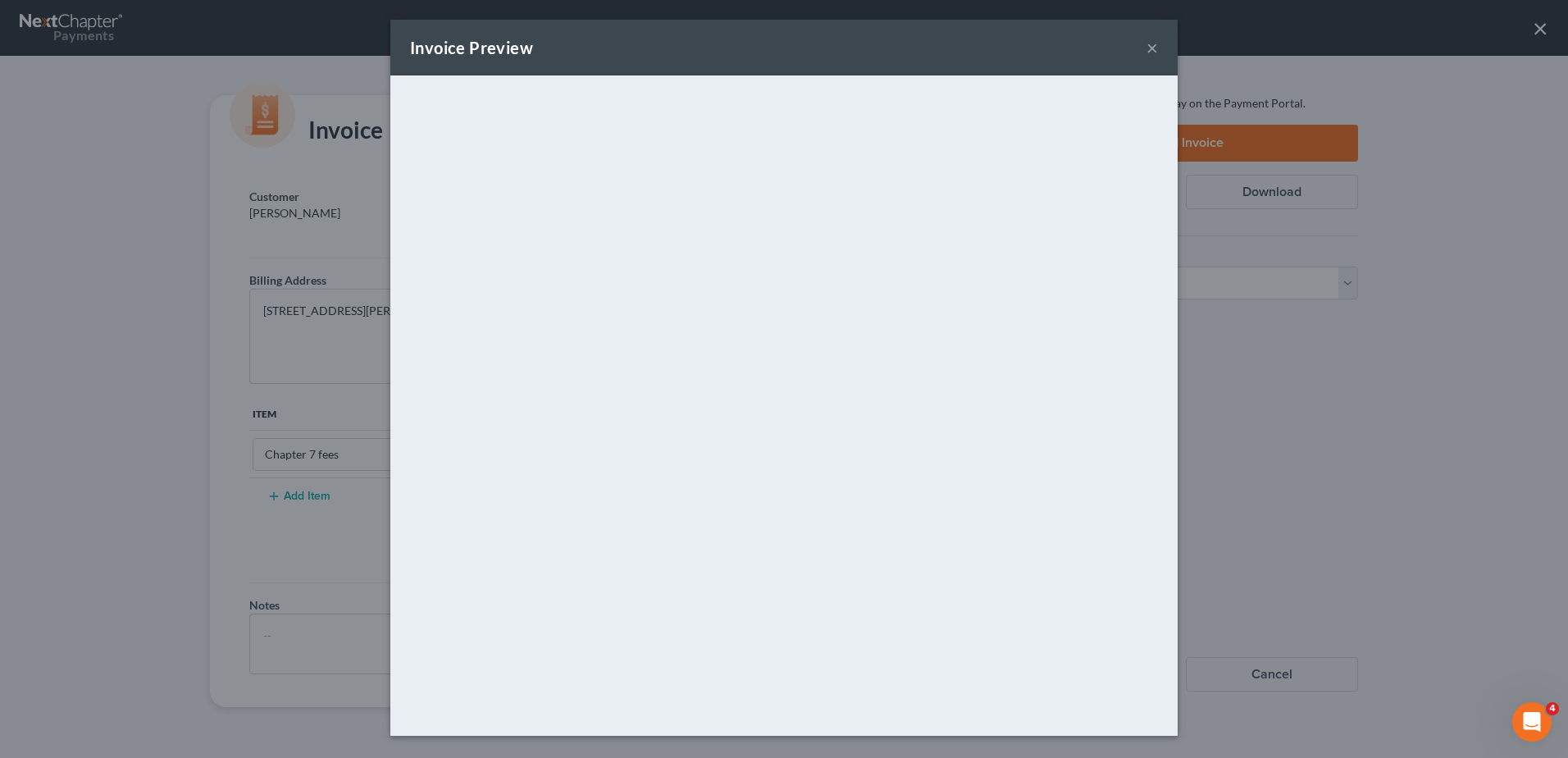
click at [1153, 48] on button "×" at bounding box center [1152, 48] width 11 height 20
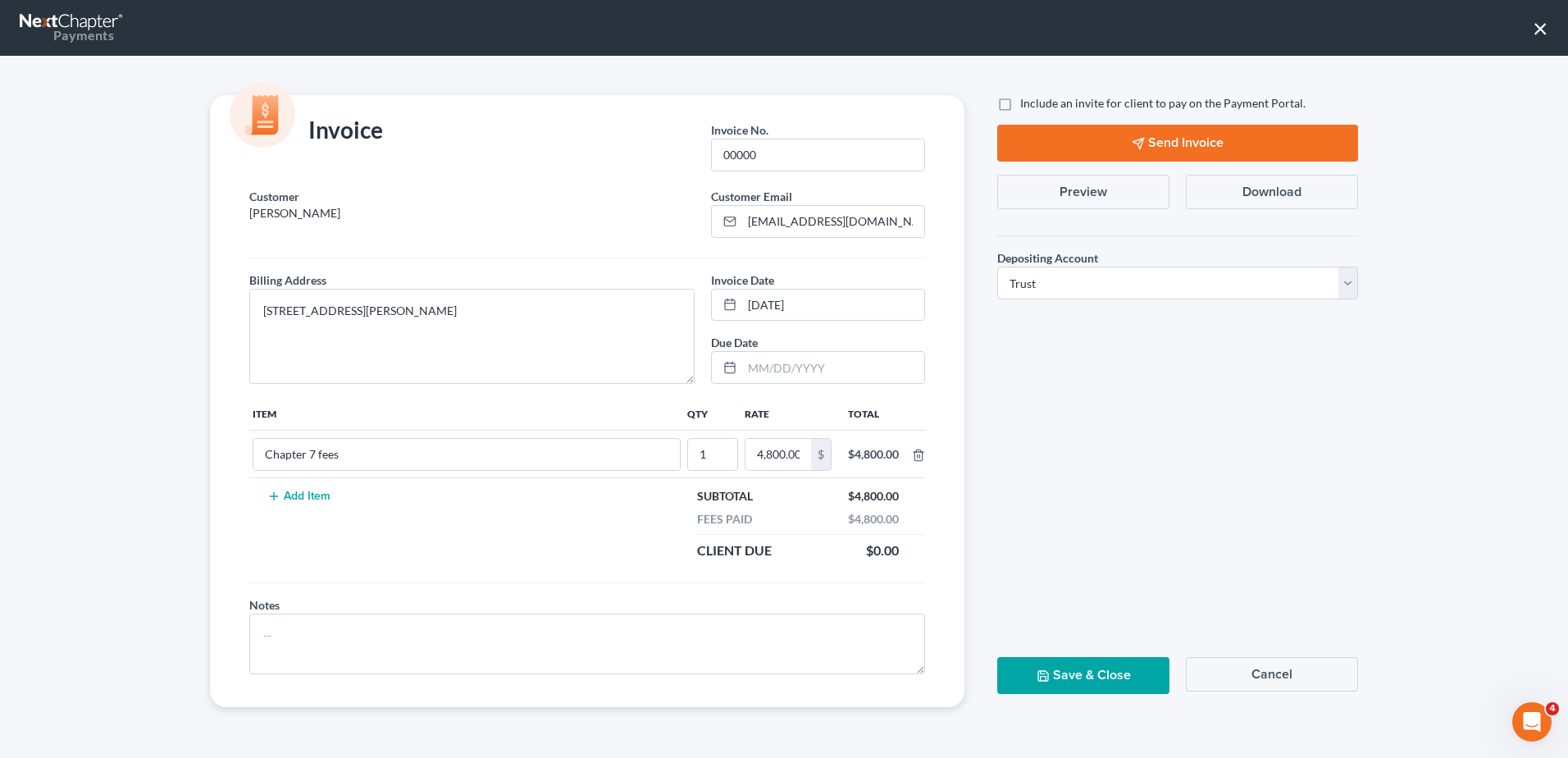
click at [1213, 184] on button "Download" at bounding box center [1272, 192] width 172 height 34
click at [1541, 28] on button "×" at bounding box center [1540, 27] width 15 height 26
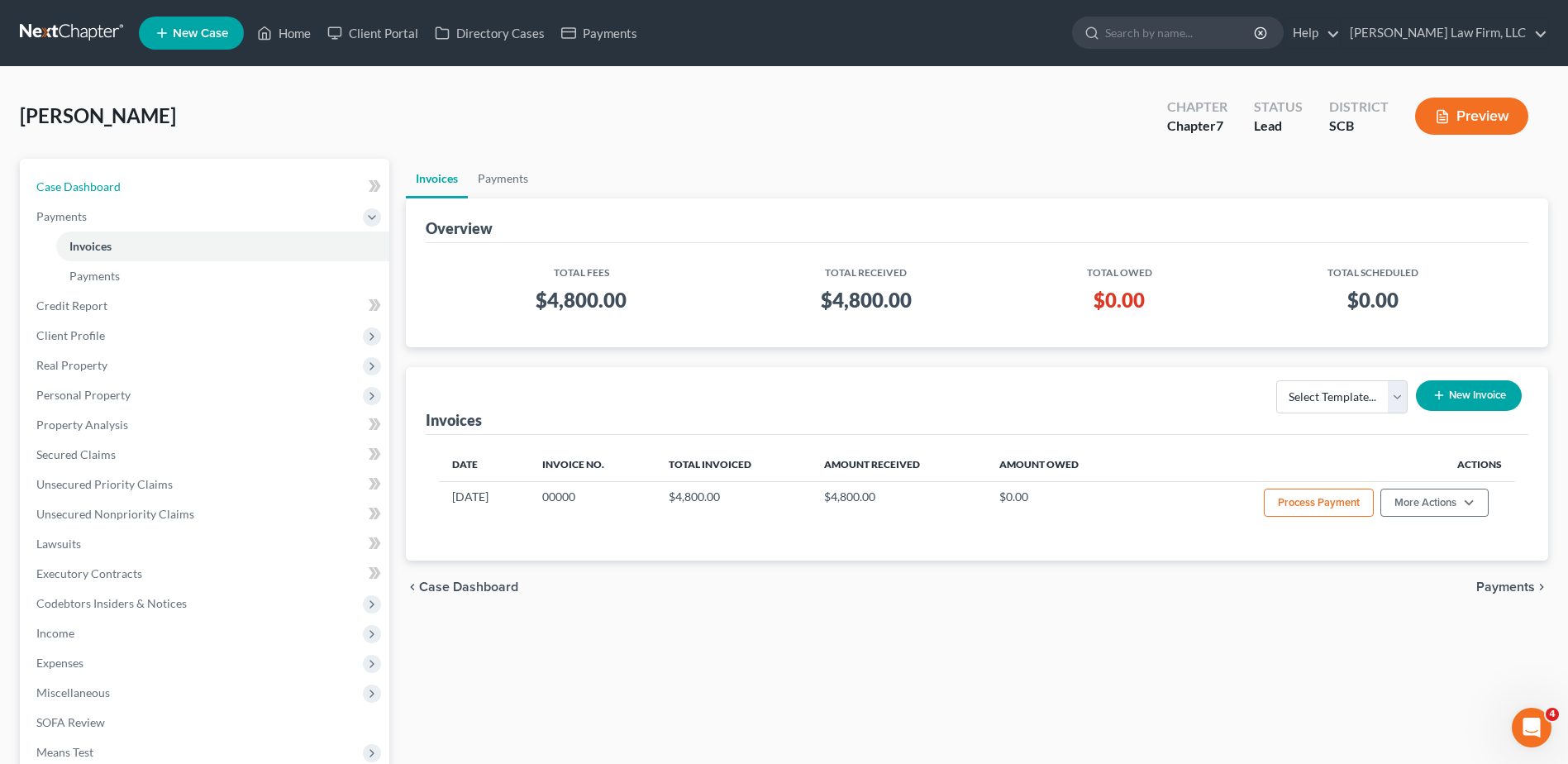
click at [124, 191] on link "Case Dashboard" at bounding box center [206, 187] width 367 height 30
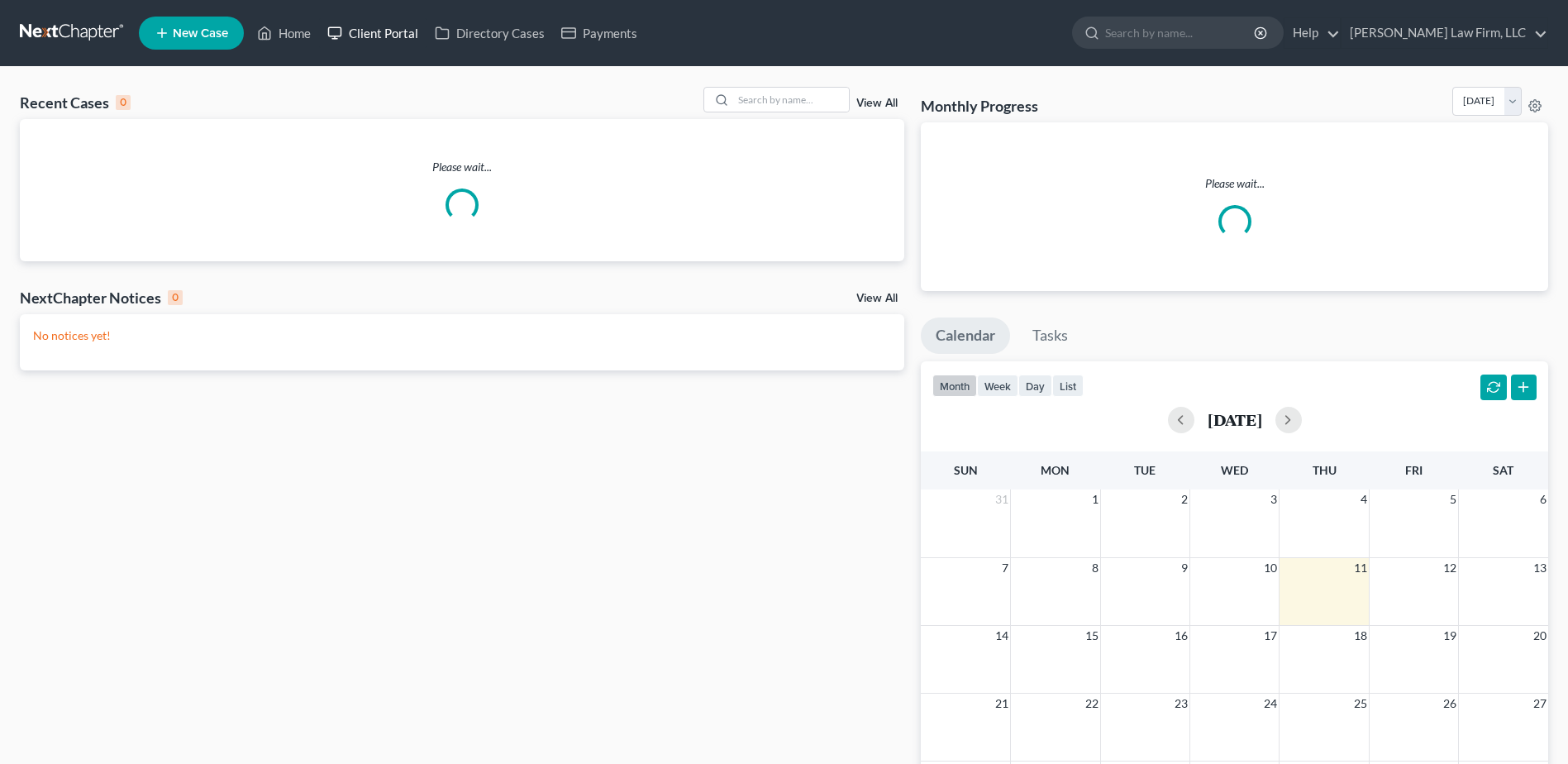
click at [394, 33] on link "Client Portal" at bounding box center [373, 33] width 108 height 30
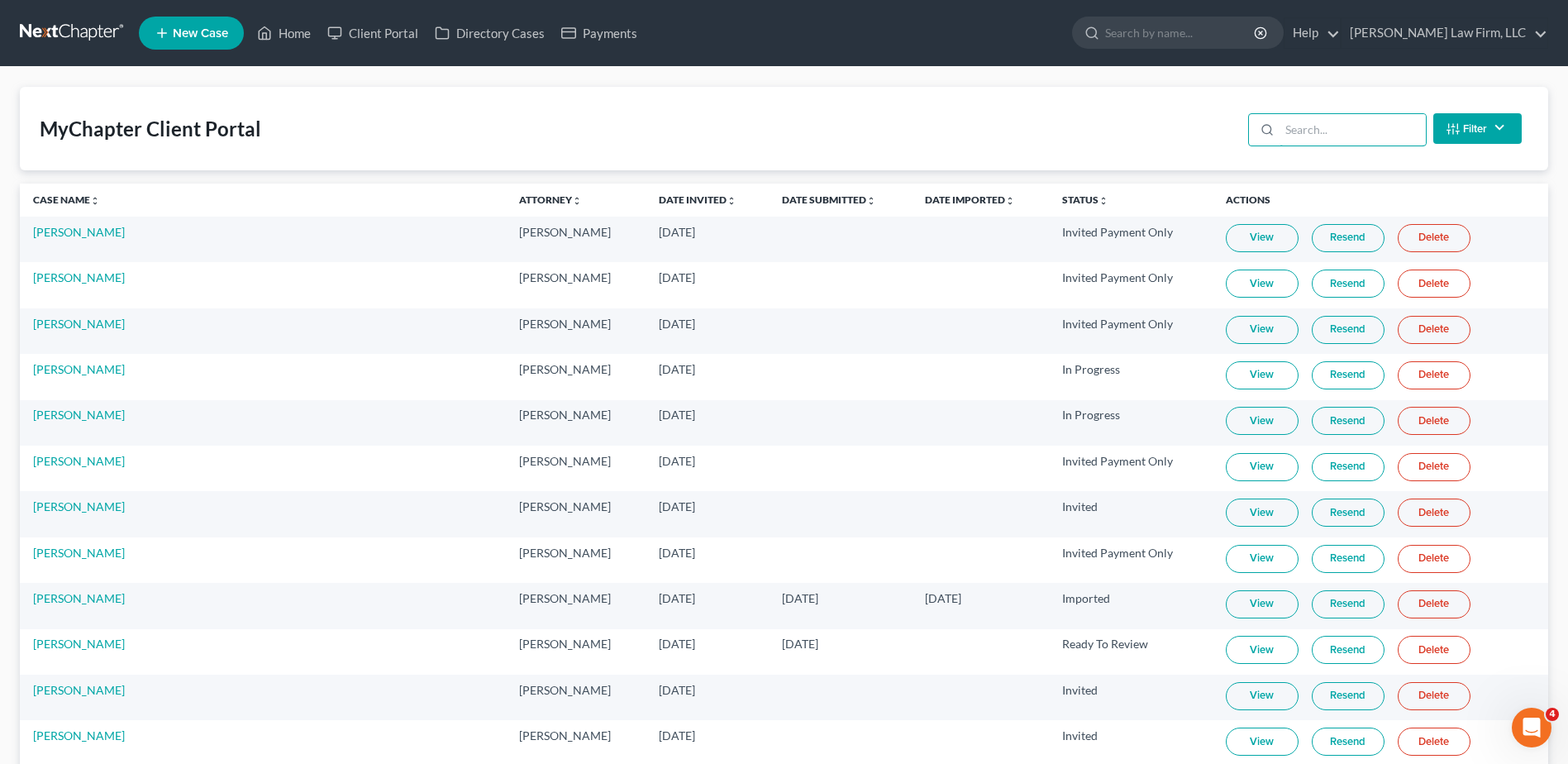
click at [1369, 133] on input "search" at bounding box center [1353, 130] width 146 height 32
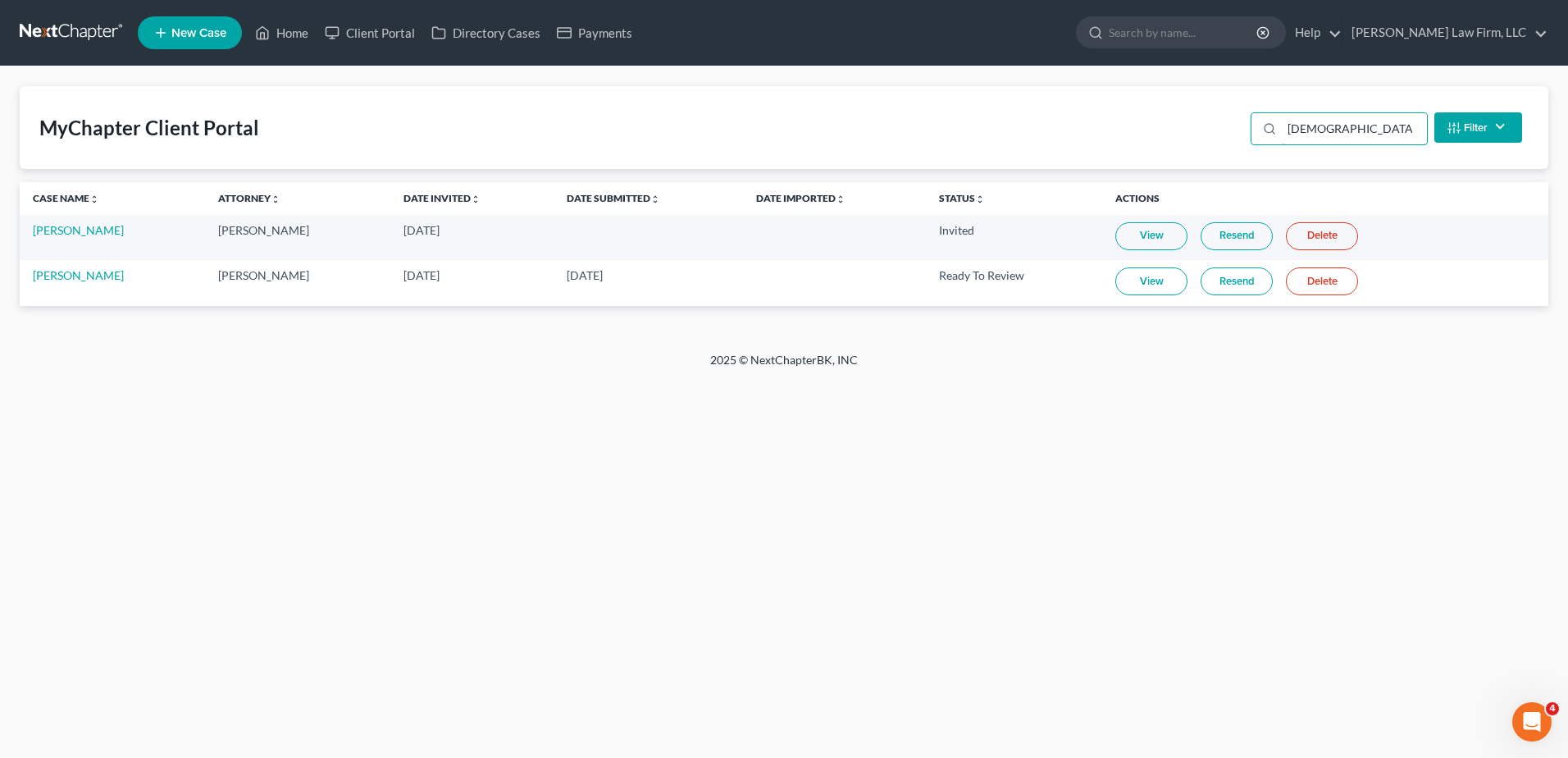
type input "[DEMOGRAPHIC_DATA]"
click at [1156, 283] on link "View" at bounding box center [1152, 281] width 73 height 28
